Goal: Use online tool/utility: Utilize a website feature to perform a specific function

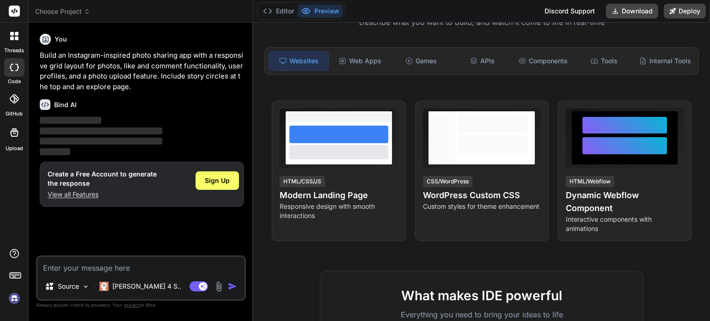
type textarea "x"
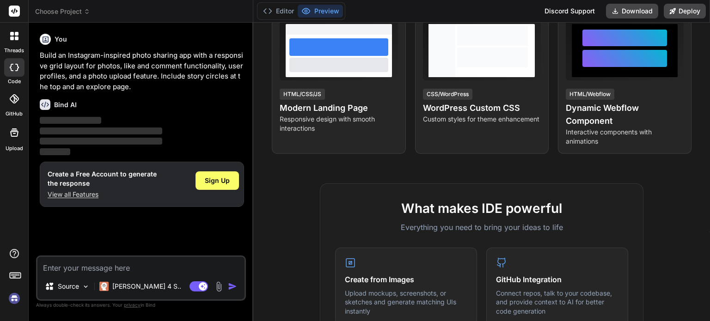
scroll to position [179, 0]
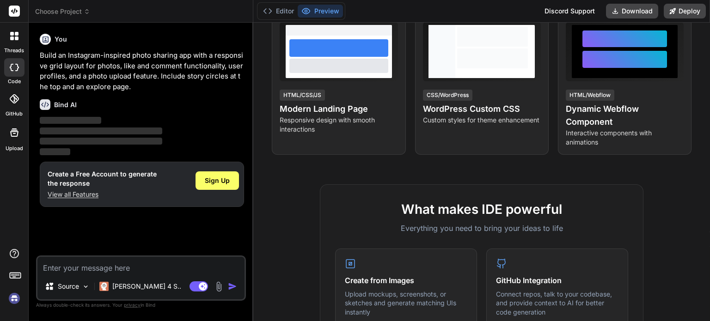
click at [152, 118] on p "‌" at bounding box center [142, 121] width 204 height 11
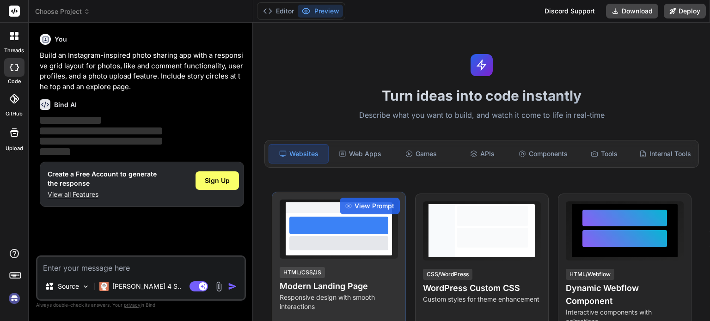
scroll to position [2, 0]
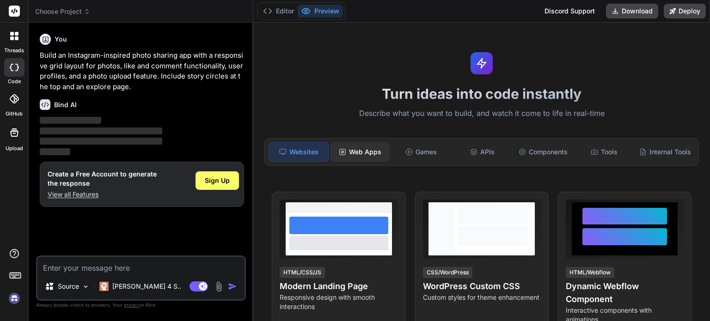
click at [364, 154] on div "Web Apps" at bounding box center [360, 151] width 59 height 19
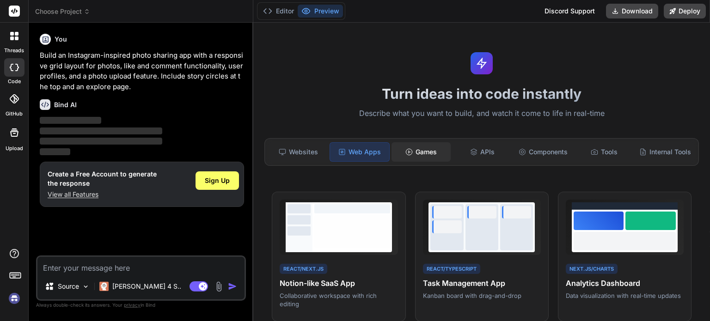
click at [416, 155] on div "Games" at bounding box center [421, 151] width 59 height 19
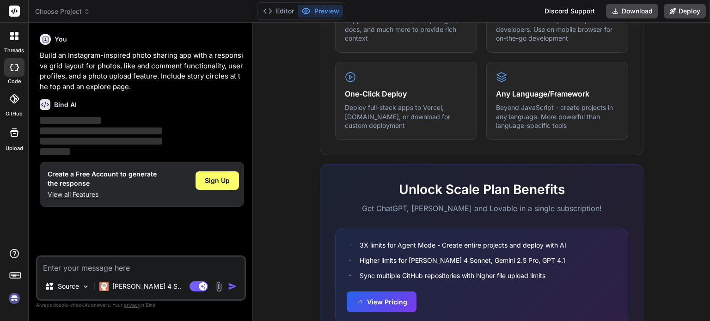
scroll to position [530, 0]
click at [230, 286] on img "button" at bounding box center [232, 286] width 9 height 9
click at [183, 273] on textarea at bounding box center [140, 265] width 207 height 17
type textarea "w"
type textarea "x"
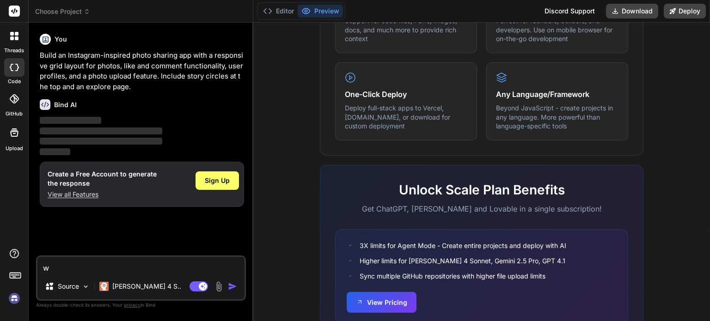
type textarea "wa"
type textarea "x"
type textarea "wai"
type textarea "x"
type textarea "wait"
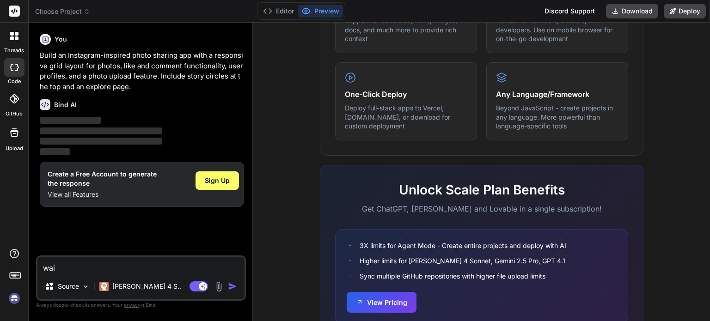
type textarea "x"
type textarea "waiti"
type textarea "x"
type textarea "waitin"
type textarea "x"
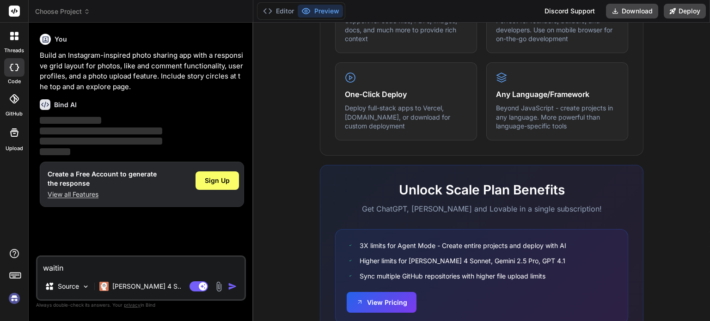
type textarea "waiting"
type textarea "x"
type textarea "waiting"
click at [232, 291] on img "button" at bounding box center [232, 286] width 9 height 9
click at [232, 290] on img "button" at bounding box center [232, 286] width 9 height 9
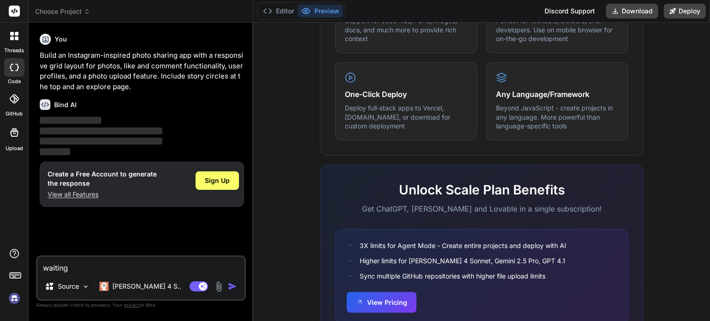
click at [232, 290] on img "button" at bounding box center [232, 286] width 9 height 9
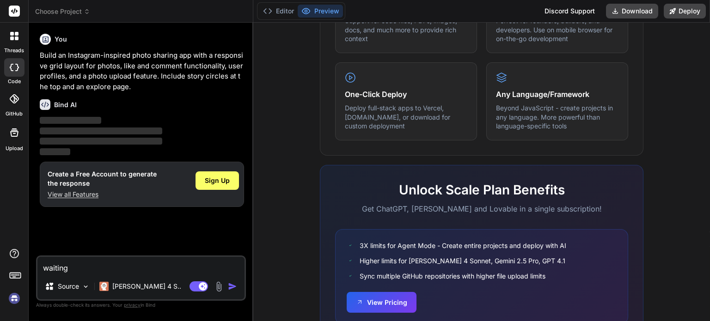
click at [232, 290] on img "button" at bounding box center [232, 286] width 9 height 9
click at [279, 14] on button "Editor" at bounding box center [278, 11] width 38 height 13
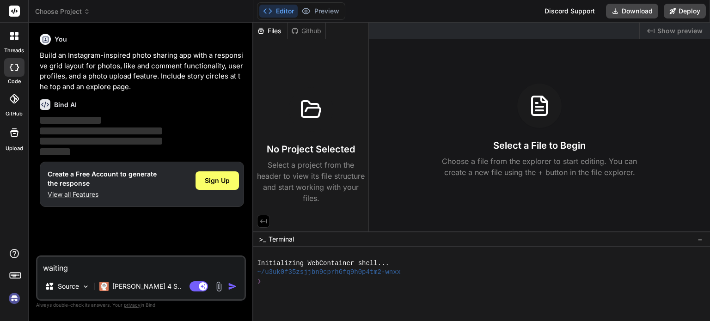
click at [318, 283] on div "❯" at bounding box center [476, 281] width 439 height 9
click at [309, 144] on h3 "No Project Selected" at bounding box center [311, 149] width 88 height 13
click at [314, 297] on div at bounding box center [476, 299] width 439 height 9
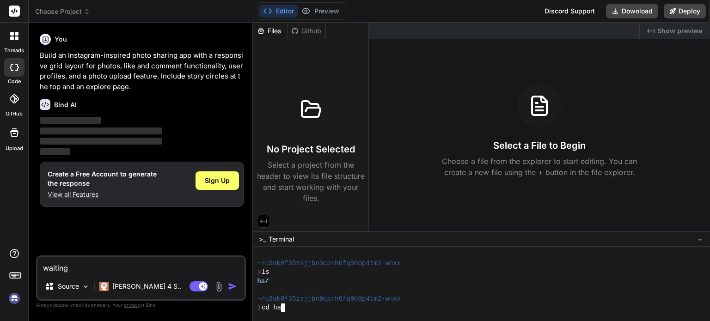
scroll to position [89, 0]
click at [379, 285] on div "❯ cd ha" at bounding box center [476, 281] width 439 height 9
drag, startPoint x: 379, startPoint y: 285, endPoint x: 353, endPoint y: 301, distance: 30.3
type textarea "9"
drag, startPoint x: 353, startPoint y: 301, endPoint x: 331, endPoint y: 288, distance: 25.5
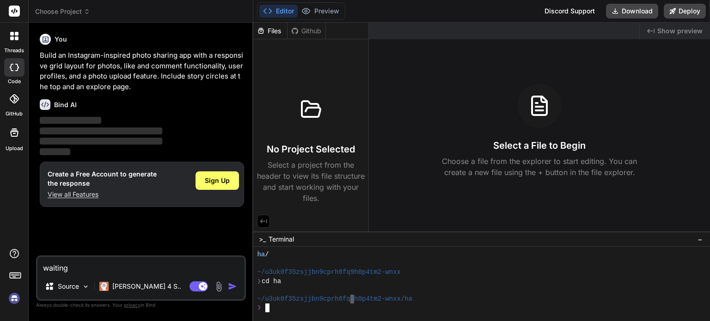
click at [331, 288] on div at bounding box center [476, 290] width 439 height 9
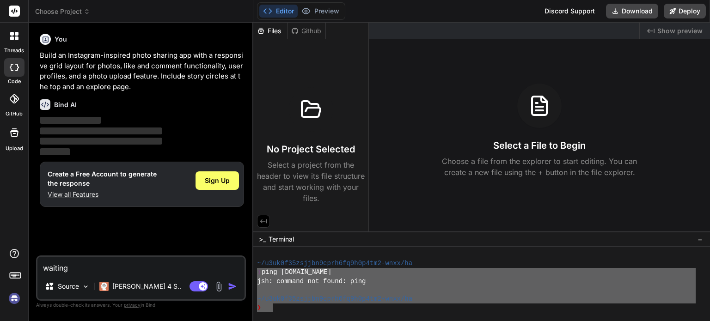
drag, startPoint x: 274, startPoint y: 306, endPoint x: 257, endPoint y: 273, distance: 36.6
click at [257, 273] on div "~/u3uk0f35zsjjbn9cprh6fq9h0p4tm2-wnxx/ha ❯ ping [DOMAIN_NAME] jsh: command not …" at bounding box center [476, 282] width 439 height 62
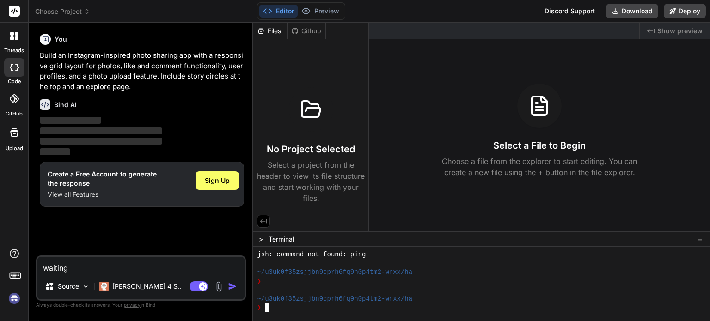
scroll to position [104, 0]
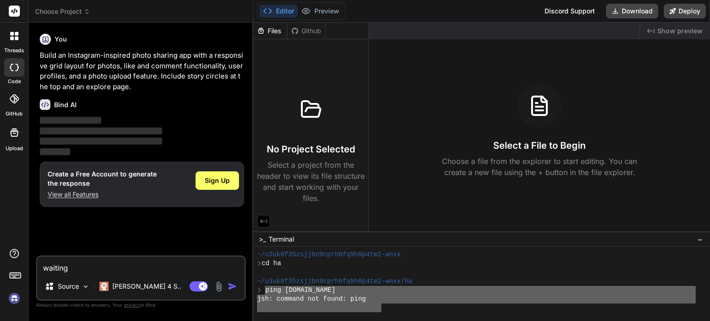
drag, startPoint x: 264, startPoint y: 291, endPoint x: 382, endPoint y: 304, distance: 118.1
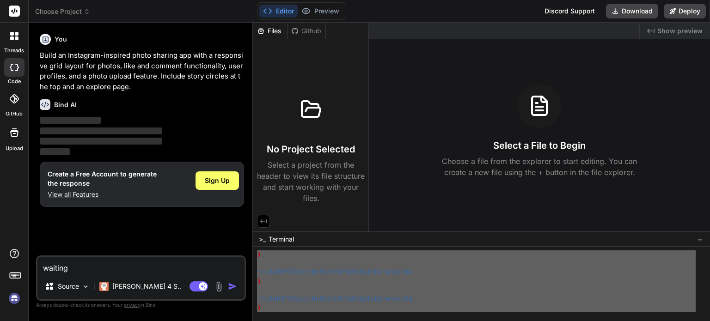
scroll to position [178, 0]
drag, startPoint x: 263, startPoint y: 295, endPoint x: 279, endPoint y: 331, distance: 39.1
type textarea "~/u3uk0f35zsjjbn9cprh6fq9h0p4tm2-wnxx/ha ❯ ping [DOMAIN_NAME] jsh: command not …"
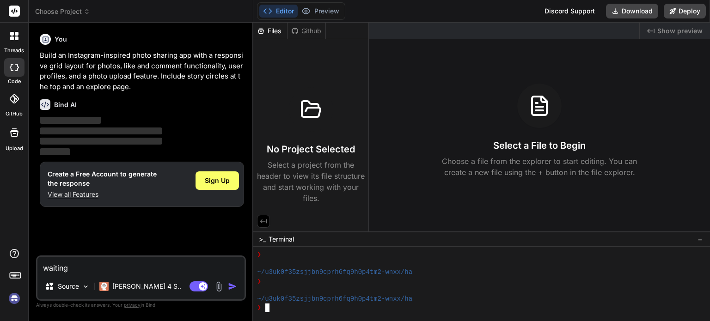
click at [424, 283] on textarea "~/u3uk0f35zsjjbn9cprh6fq9h0p4tm2-wnxx/ha ❯ ping [DOMAIN_NAME] jsh: command not …" at bounding box center [426, 282] width 9 height 9
click at [420, 285] on textarea "Terminal input" at bounding box center [424, 283] width 9 height 9
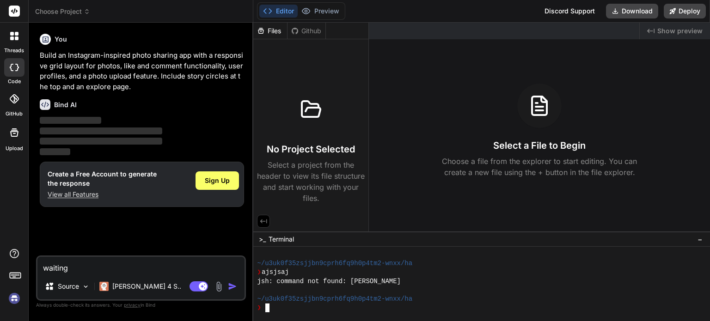
scroll to position [319, 0]
click at [305, 32] on div "Github" at bounding box center [307, 30] width 38 height 9
click at [287, 30] on div "Files" at bounding box center [270, 30] width 34 height 9
click at [303, 30] on div "Github" at bounding box center [307, 30] width 38 height 9
